Goal: Transaction & Acquisition: Purchase product/service

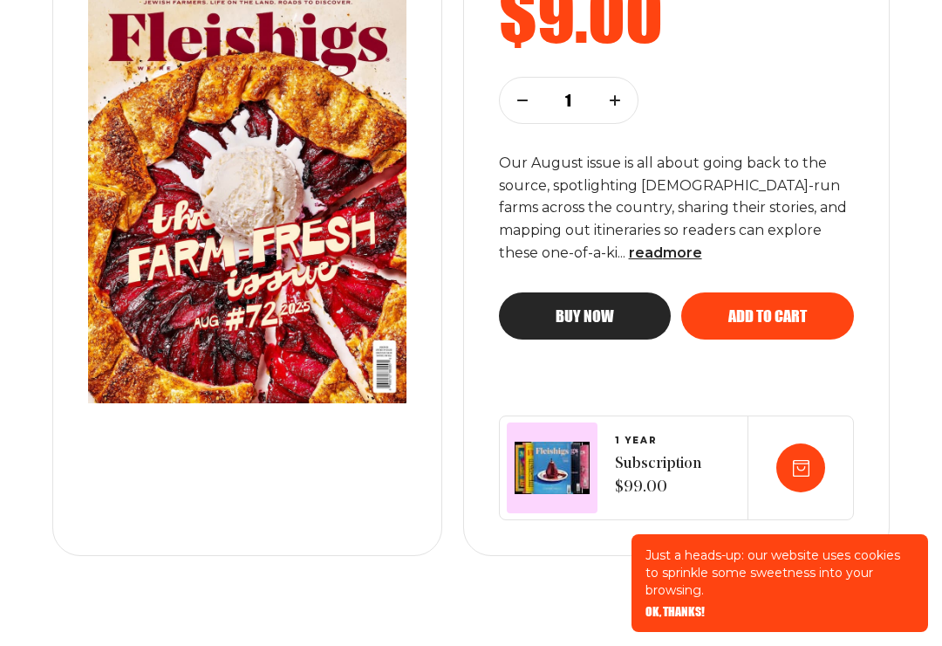
scroll to position [430, 0]
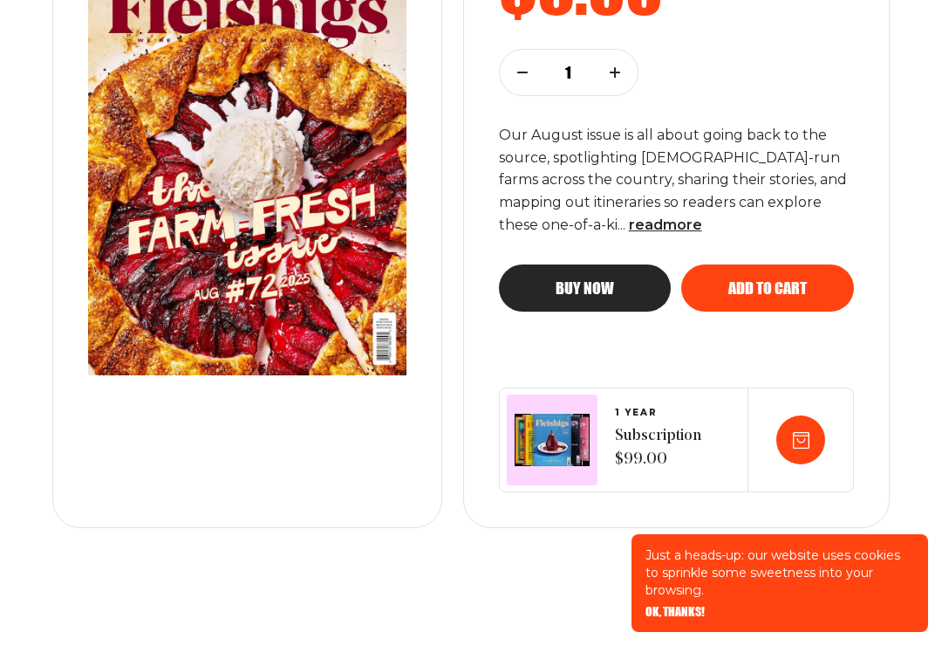
click at [794, 437] on use at bounding box center [801, 440] width 16 height 16
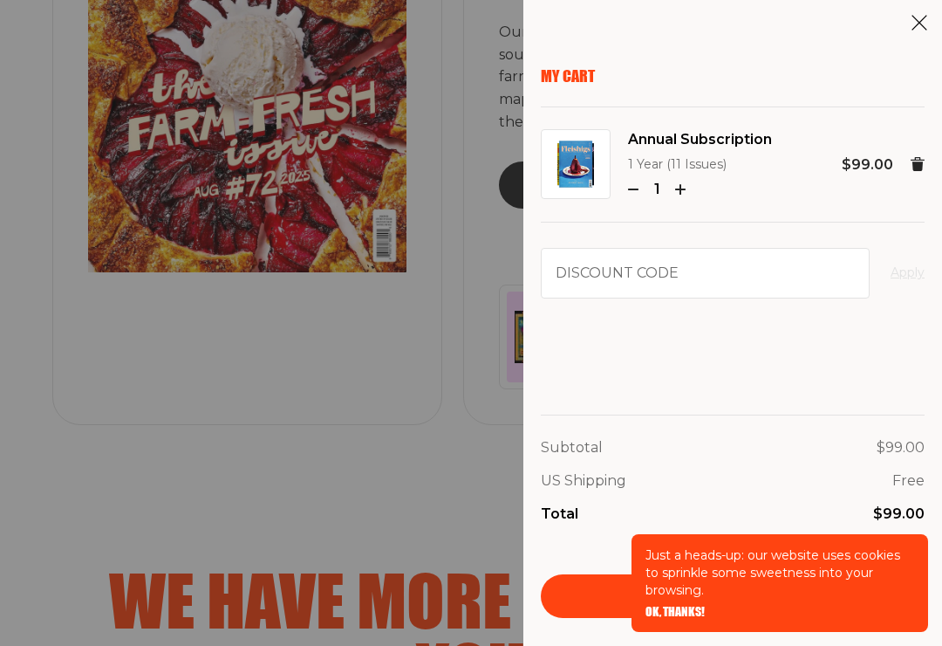
scroll to position [537, 0]
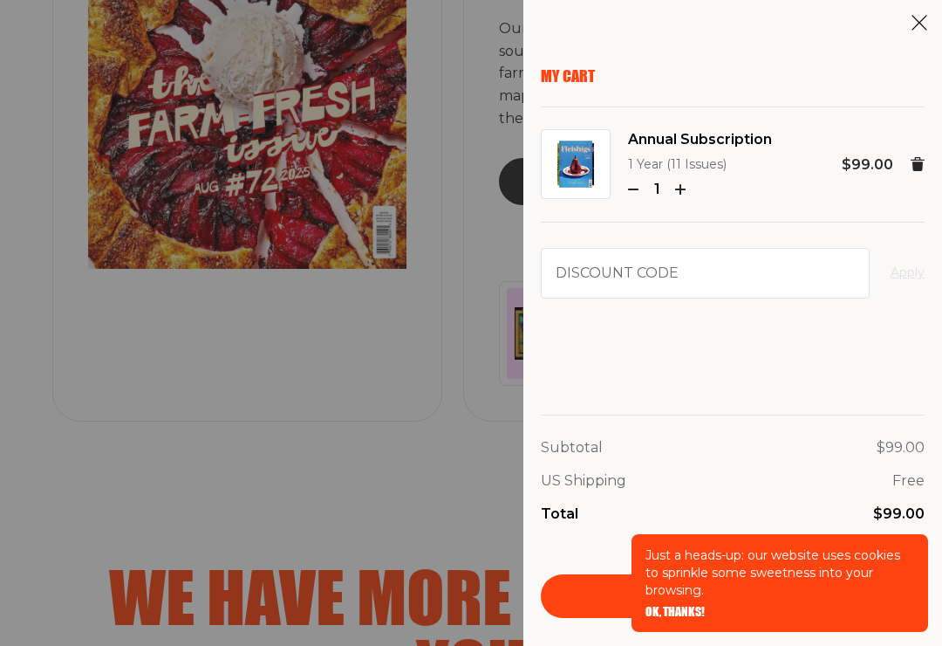
click at [677, 618] on span "OK, THANKS!" at bounding box center [675, 612] width 59 height 12
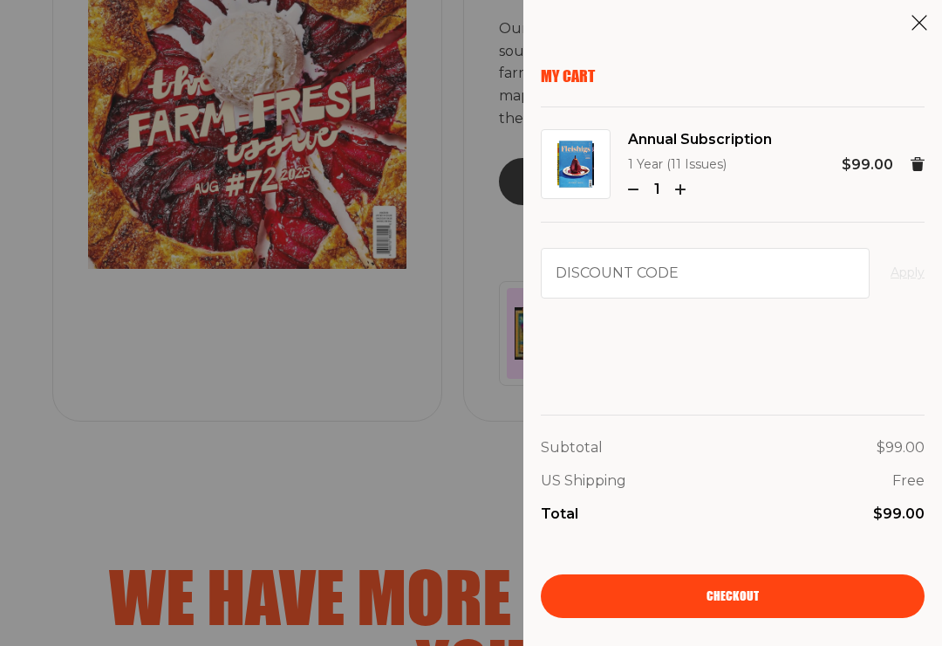
click at [723, 613] on link "Checkout" at bounding box center [733, 596] width 384 height 44
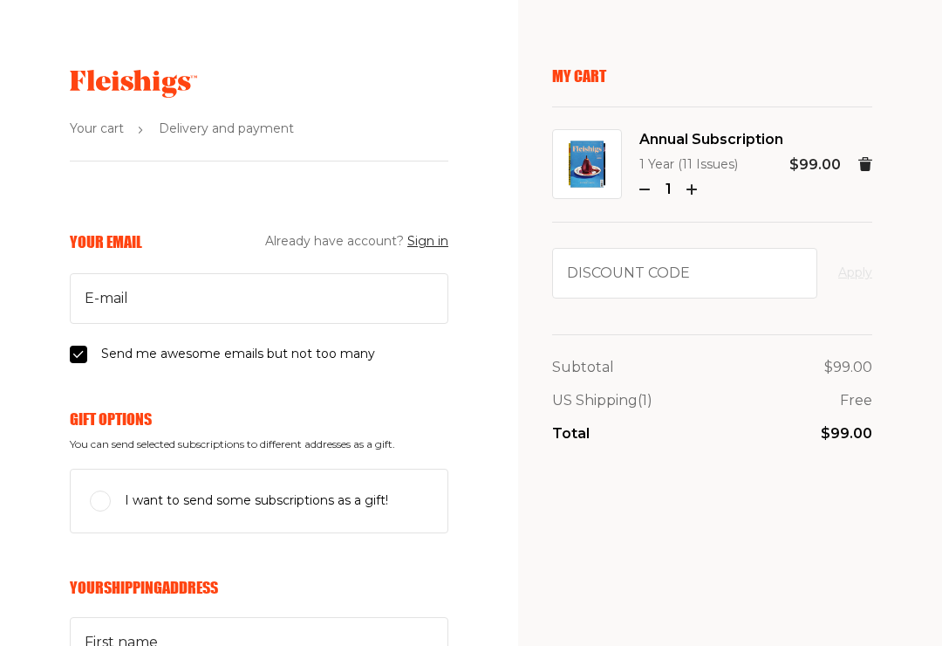
click at [437, 243] on button "Sign in" at bounding box center [427, 241] width 41 height 21
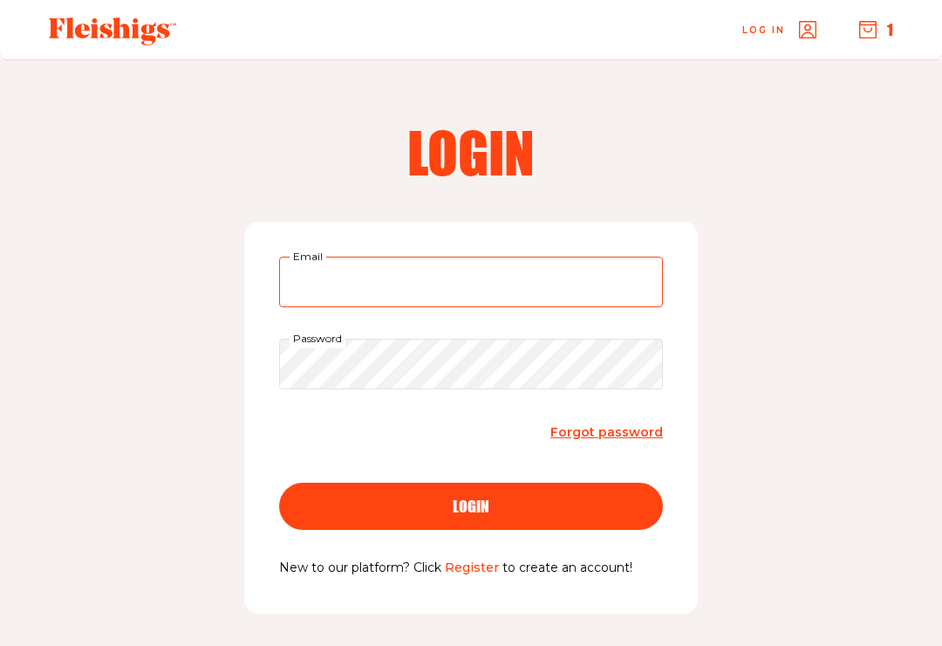
click at [411, 274] on input "Email" at bounding box center [471, 282] width 384 height 51
type input "[EMAIL_ADDRESS][DOMAIN_NAME]"
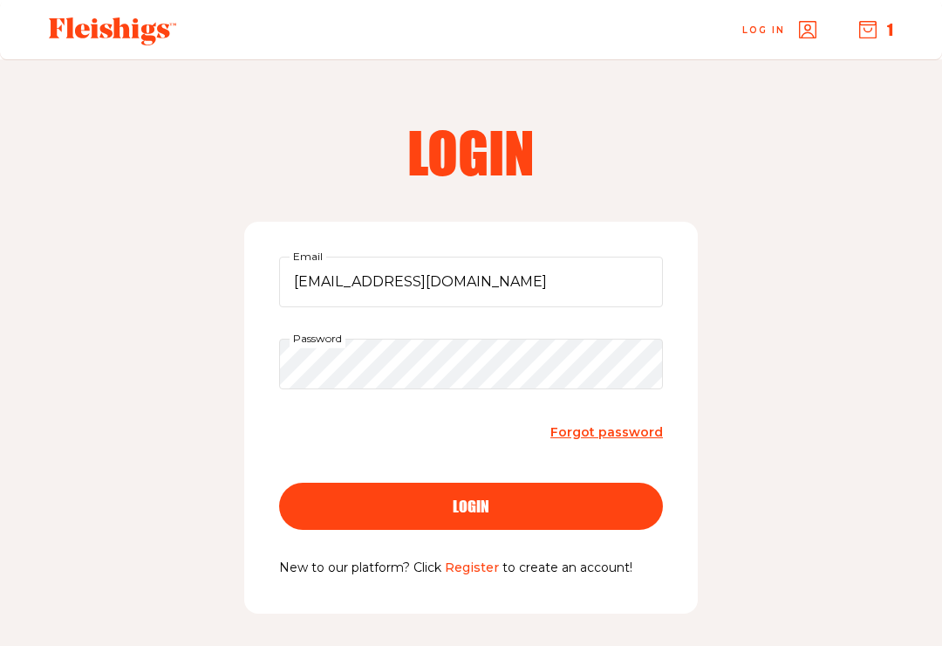
click at [471, 504] on button "login" at bounding box center [471, 506] width 384 height 47
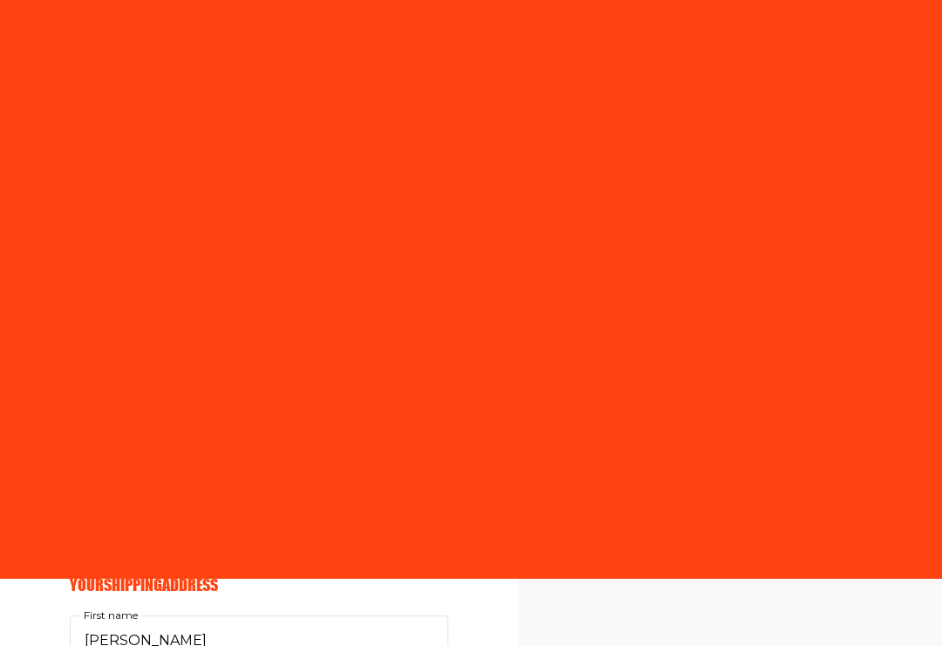
select select "CA"
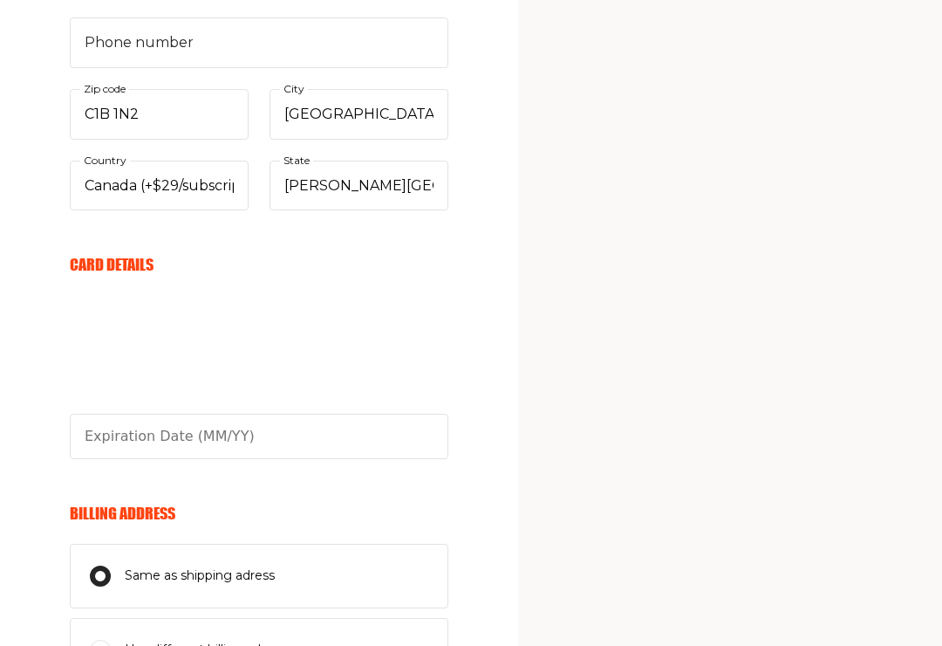
scroll to position [813, 0]
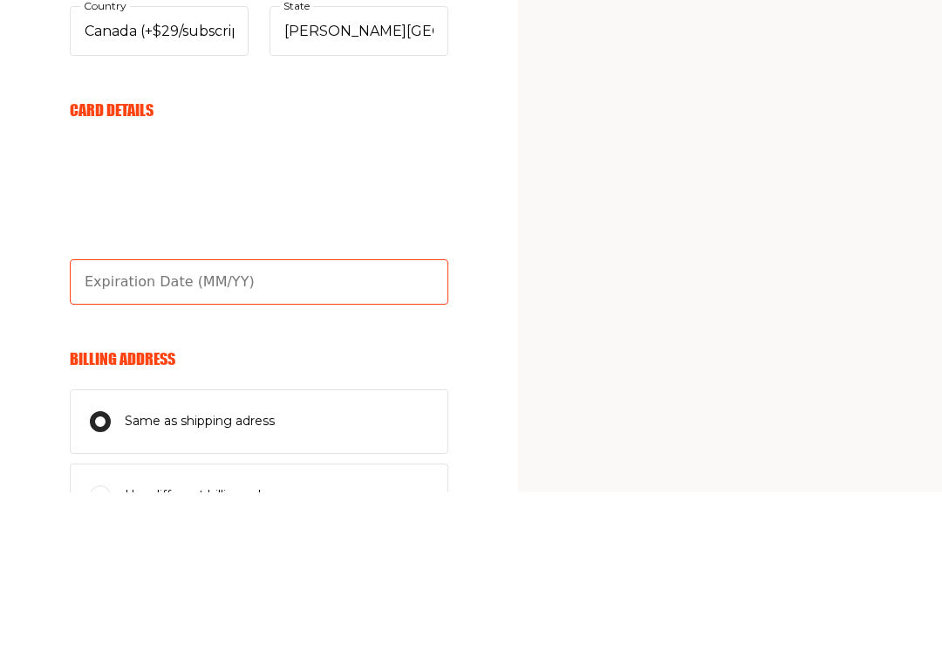
click at [273, 413] on input "text" at bounding box center [259, 435] width 379 height 45
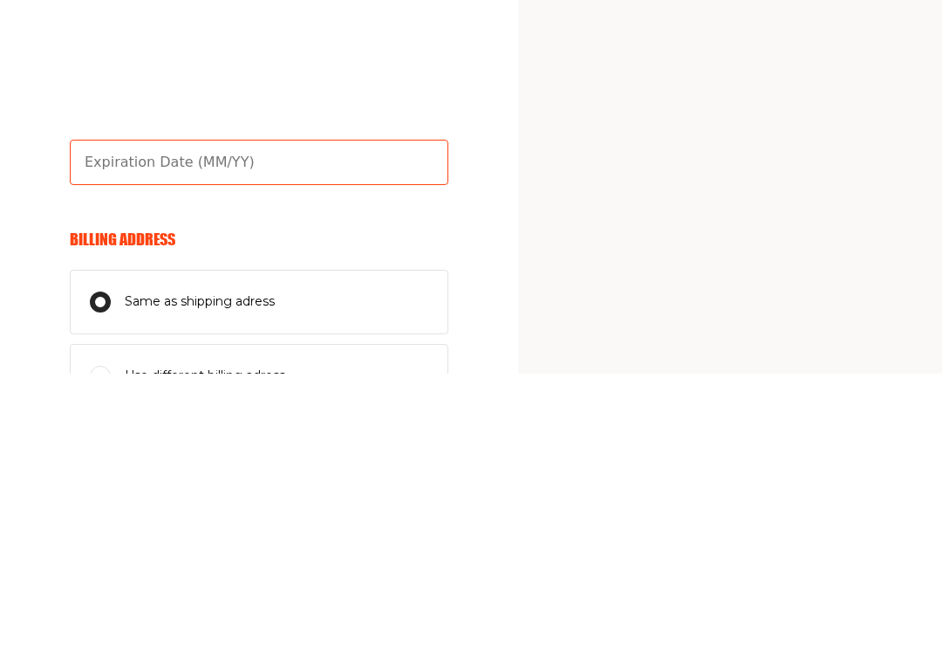
type input "12/25"
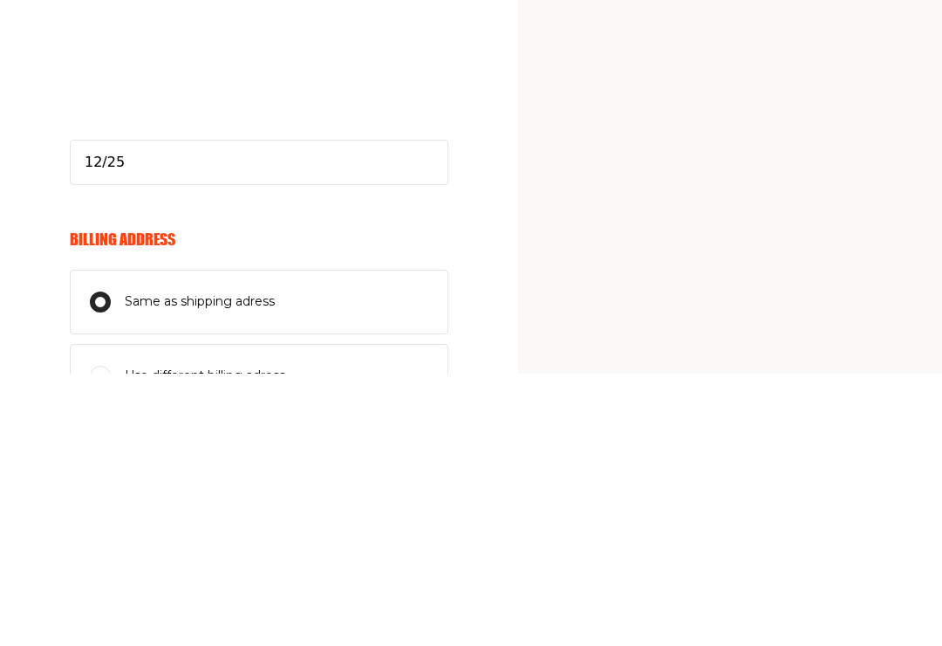
scroll to position [1086, 0]
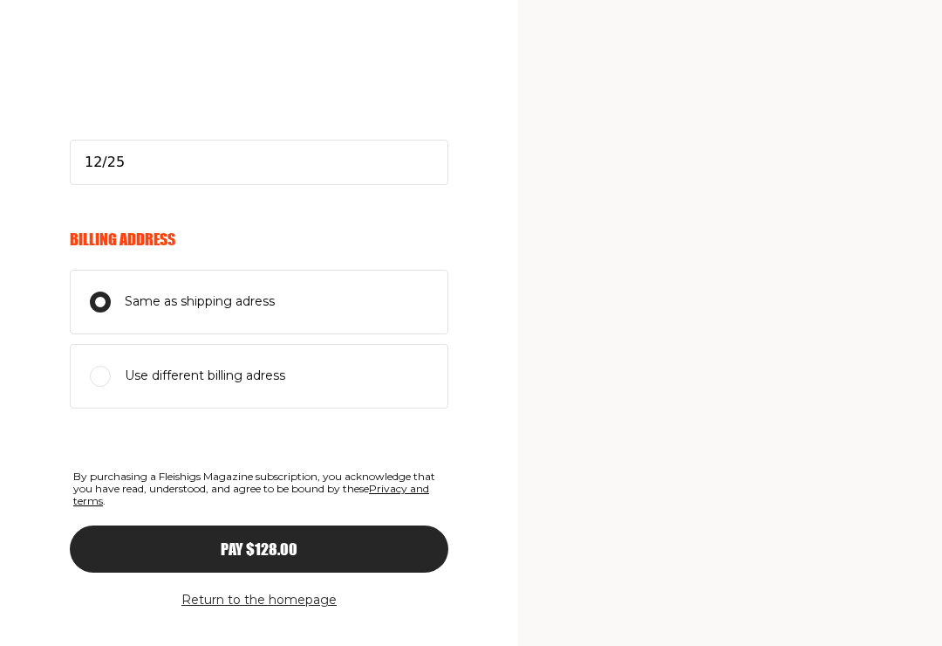
click at [270, 547] on span "Pay $128.00" at bounding box center [259, 549] width 77 height 16
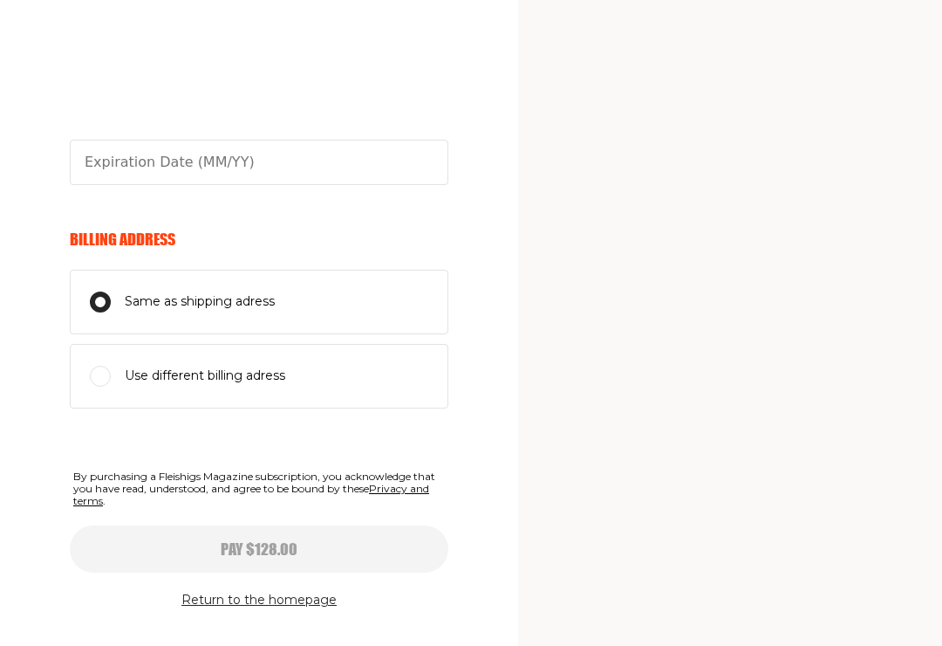
type input "12/25"
